Goal: Information Seeking & Learning: Find contact information

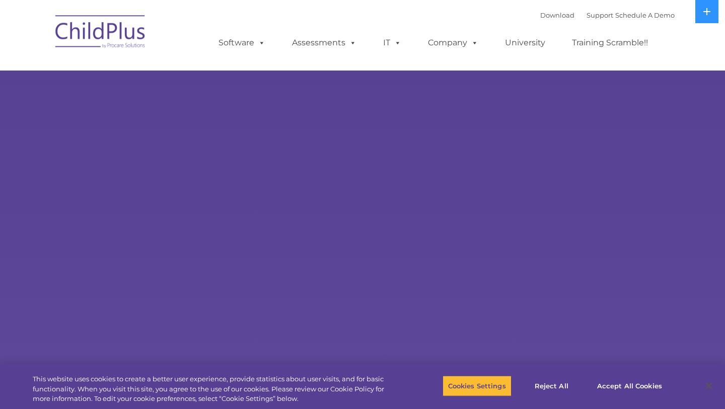
select select "MEDIUM"
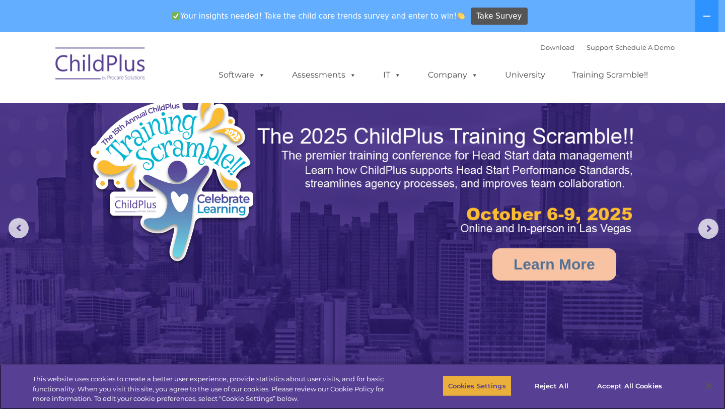
click at [496, 385] on button "Cookies Settings" at bounding box center [476, 385] width 69 height 21
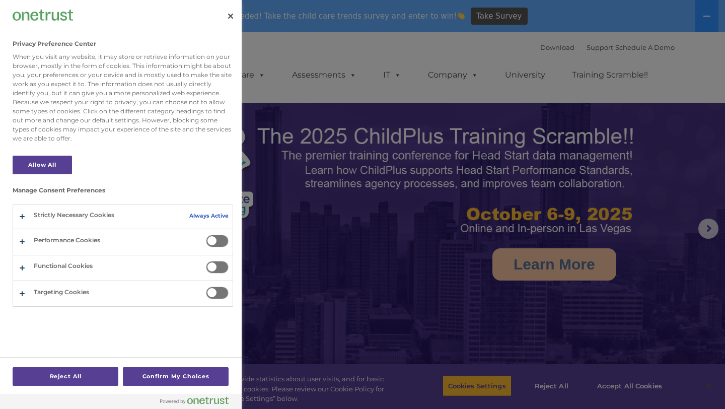
click at [674, 93] on div at bounding box center [362, 204] width 725 height 409
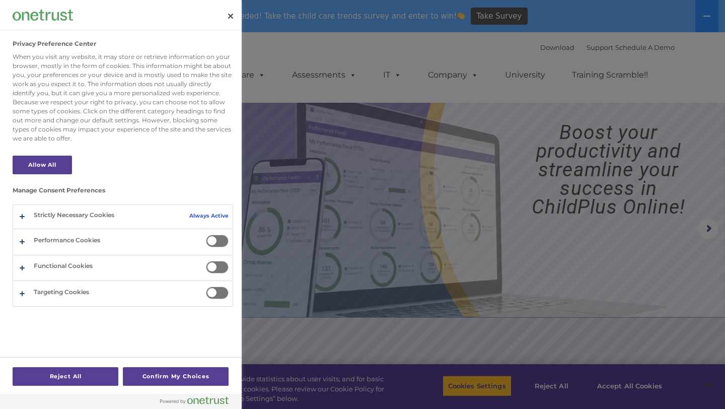
click at [626, 387] on div at bounding box center [362, 204] width 725 height 409
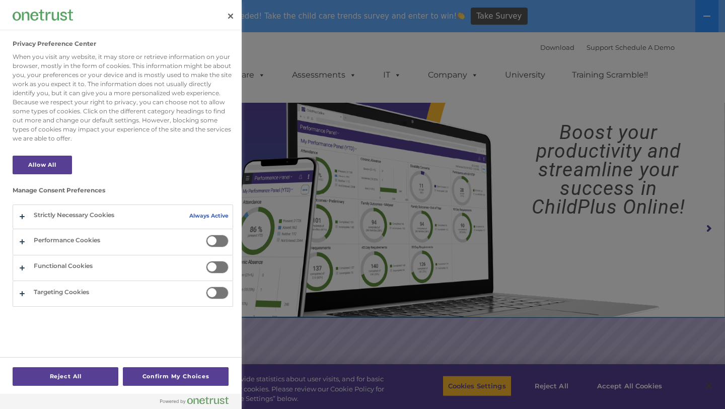
click at [229, 14] on button "Close" at bounding box center [230, 16] width 22 height 22
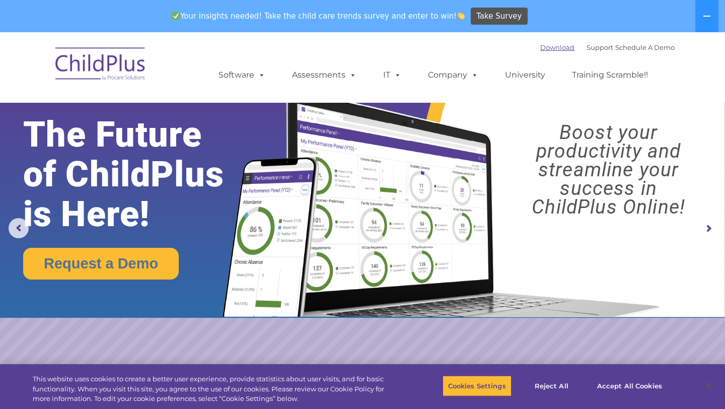
click at [541, 47] on link "Download" at bounding box center [557, 47] width 34 height 8
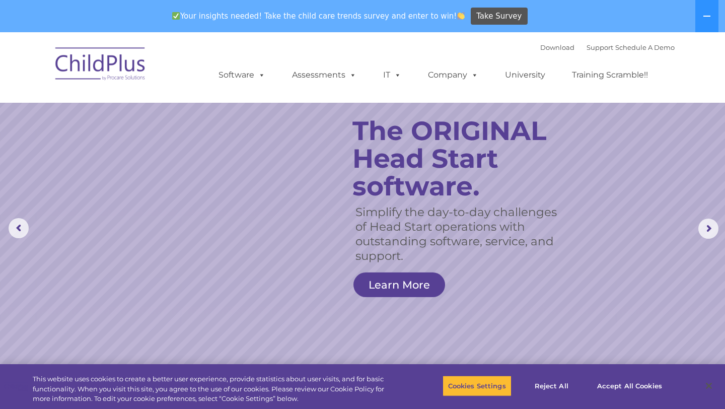
click at [102, 55] on img at bounding box center [100, 65] width 101 height 50
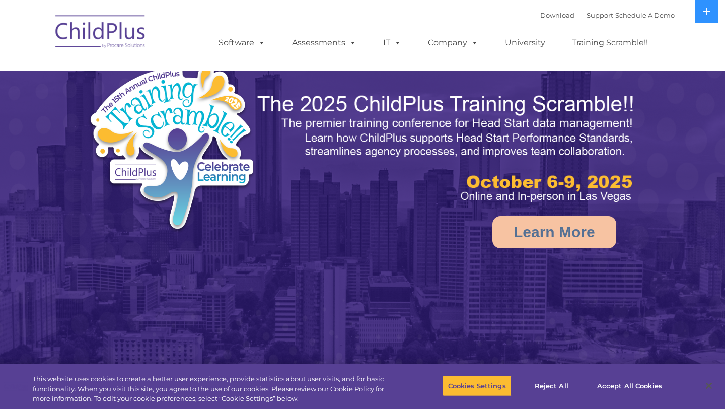
select select "MEDIUM"
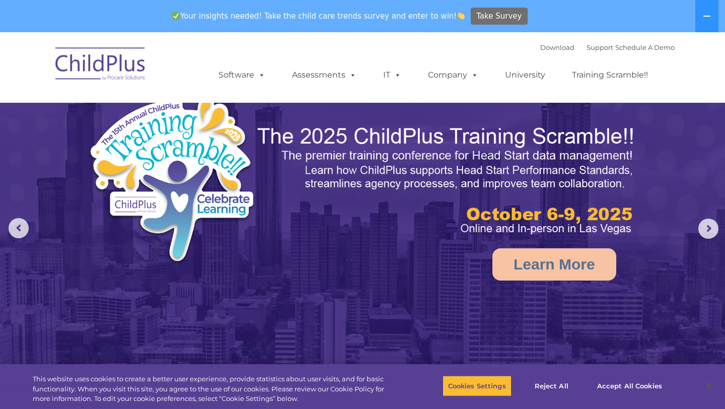
click at [498, 13] on span "Take Survey" at bounding box center [498, 17] width 45 height 18
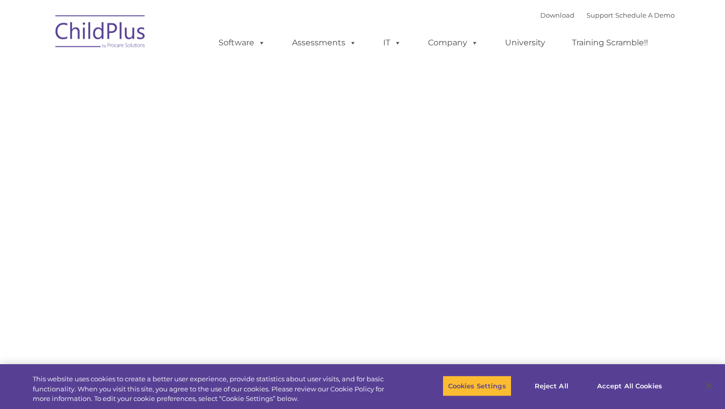
type input ""
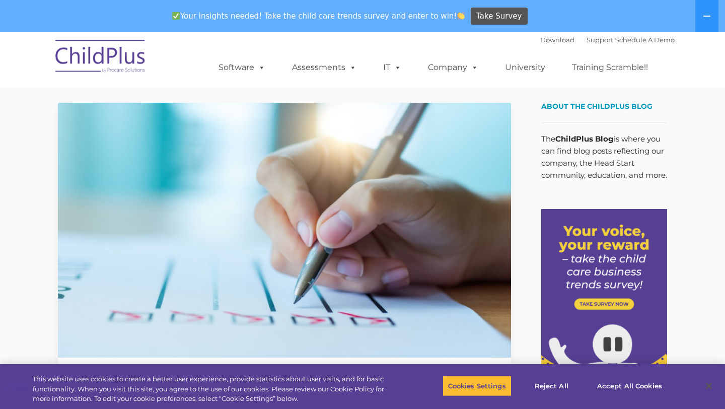
click at [694, 19] on div "Your insights needed! Take the child care trends survey and enter to win! Take …" at bounding box center [348, 16] width 696 height 33
click at [700, 19] on button at bounding box center [706, 16] width 23 height 32
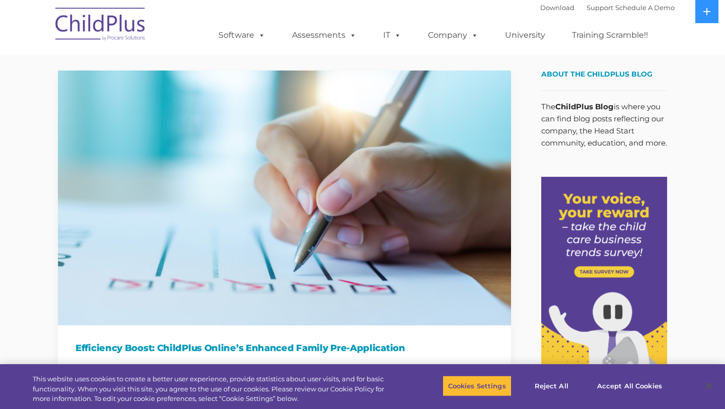
click at [613, 382] on button "Accept All Cookies" at bounding box center [629, 385] width 76 height 21
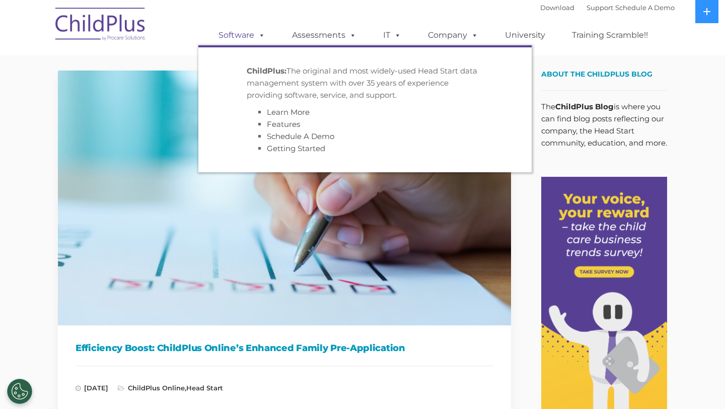
click at [254, 33] on span at bounding box center [259, 35] width 11 height 10
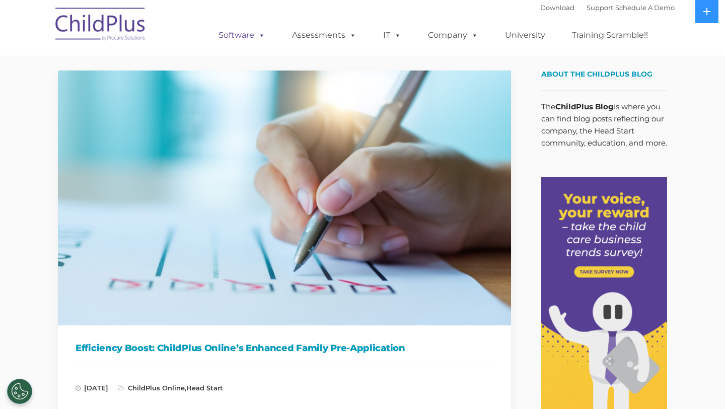
click at [254, 32] on span at bounding box center [259, 35] width 11 height 10
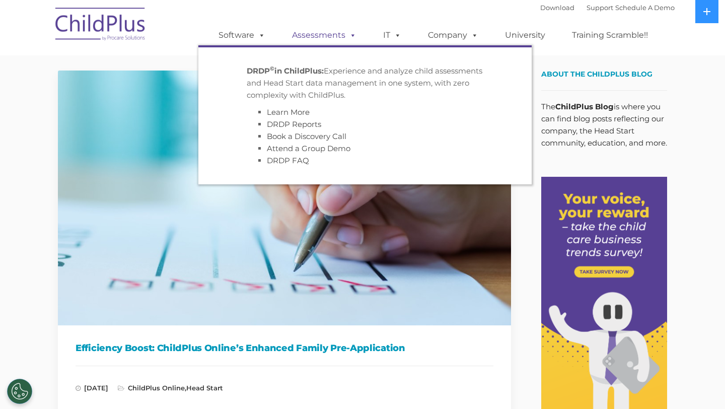
click at [351, 36] on span at bounding box center [350, 35] width 11 height 10
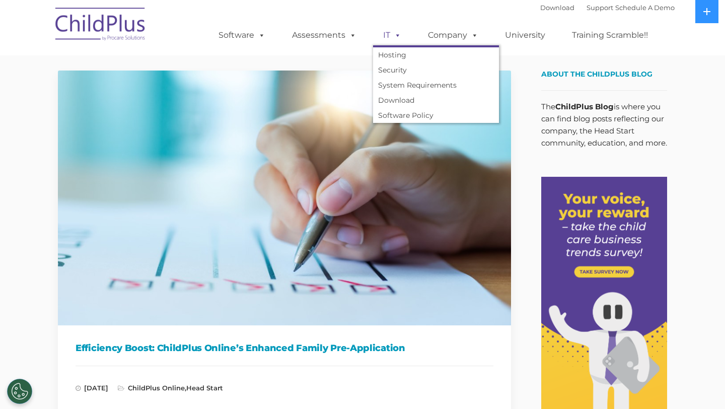
click at [392, 35] on span at bounding box center [395, 35] width 11 height 10
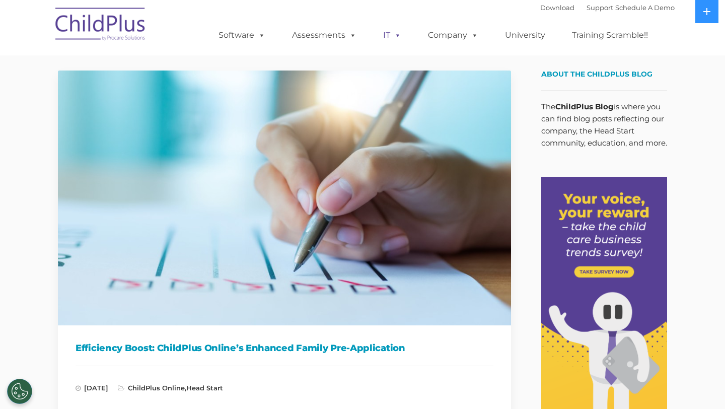
click at [392, 35] on span at bounding box center [395, 35] width 11 height 10
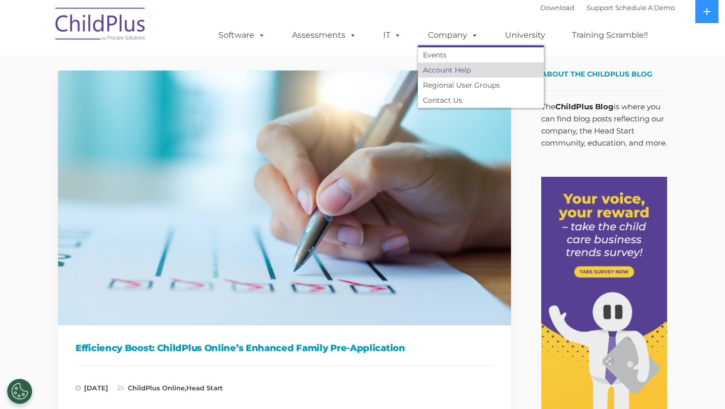
click at [456, 68] on link "Account Help" at bounding box center [481, 69] width 126 height 15
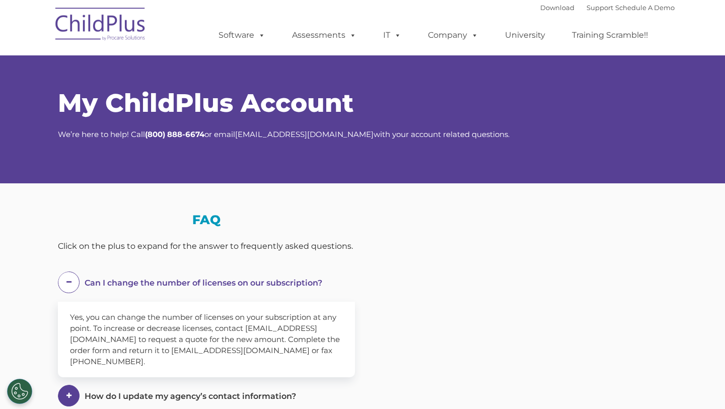
select select "MEDIUM"
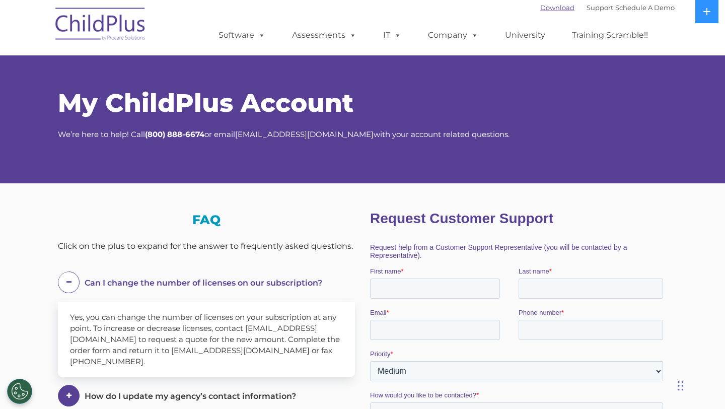
click at [549, 7] on link "Download" at bounding box center [557, 8] width 34 height 8
